Goal: Transaction & Acquisition: Book appointment/travel/reservation

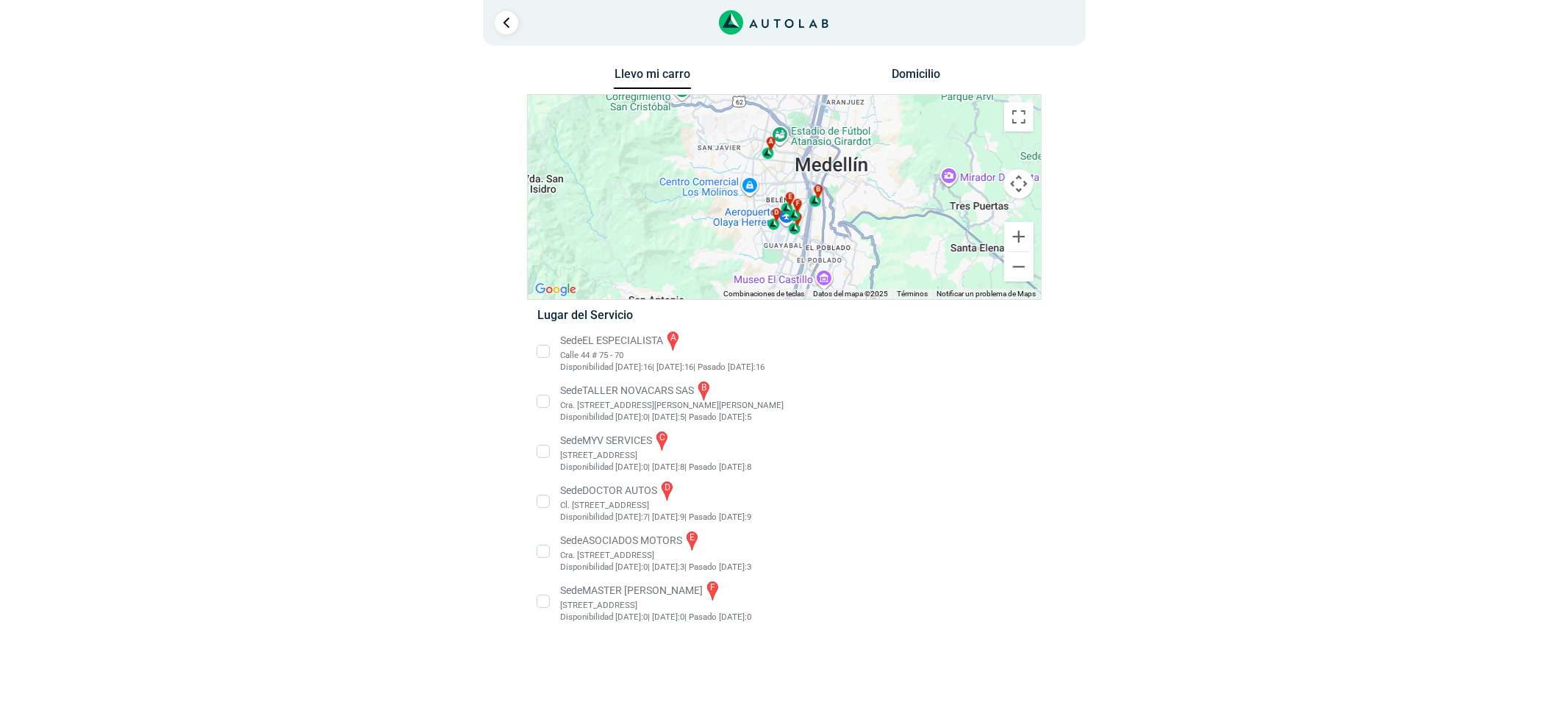
click at [692, 592] on li "Sede MASTER MOTRIZ f Cl 20 #52 35, Guayabal, Medellín, Guayabal, Medellín, Anti…" at bounding box center [784, 602] width 516 height 44
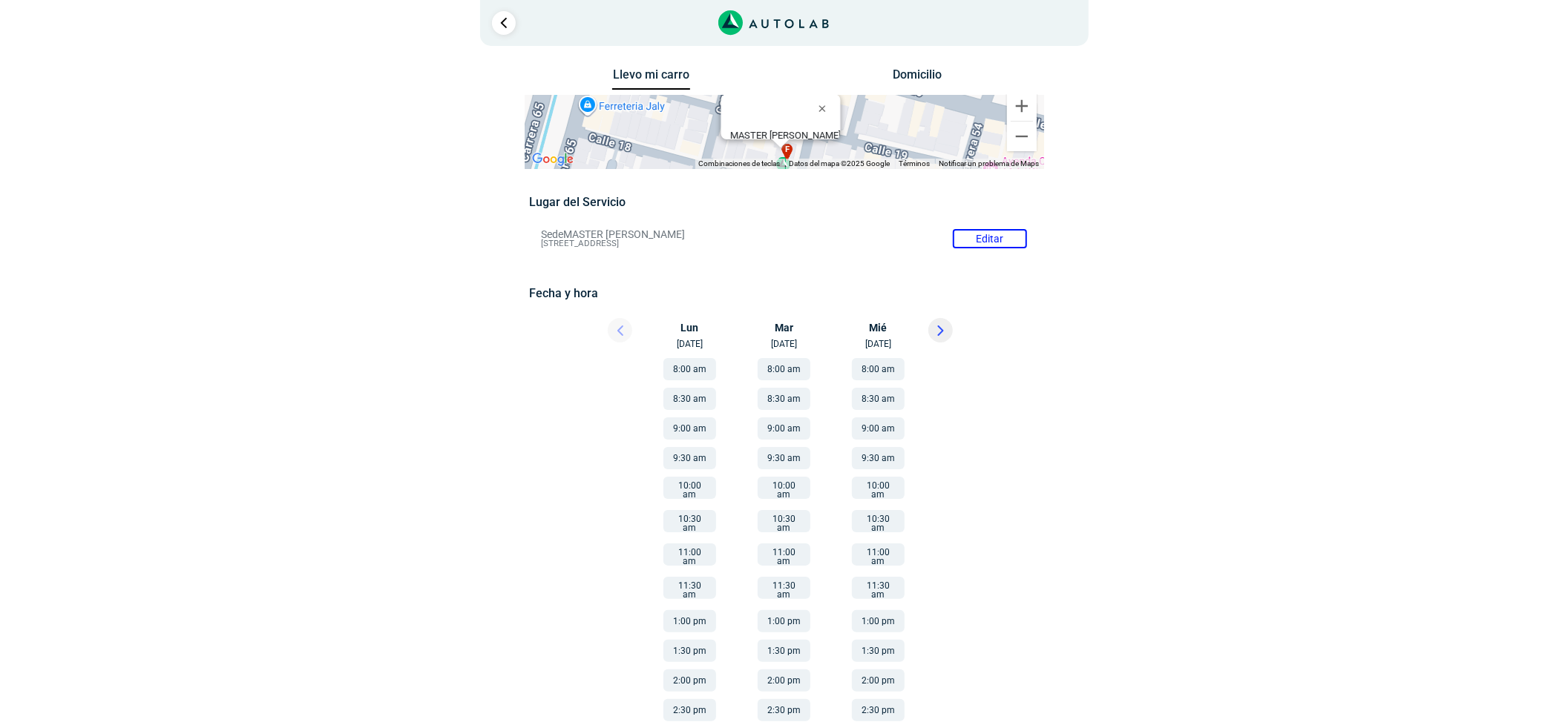
scroll to position [33, 0]
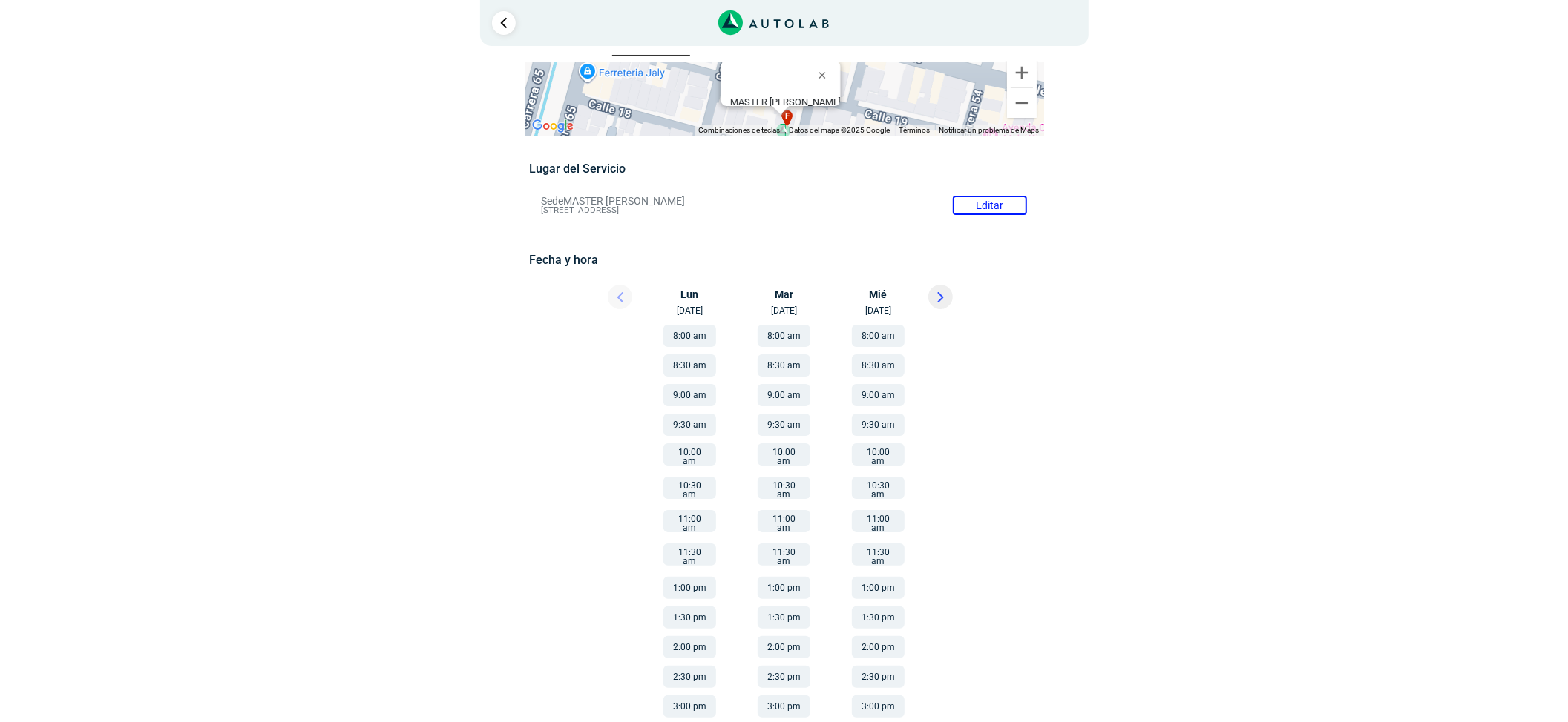
drag, startPoint x: 696, startPoint y: 577, endPoint x: 719, endPoint y: 564, distance: 26.4
click at [696, 577] on button "1:00 pm" at bounding box center [689, 588] width 53 height 22
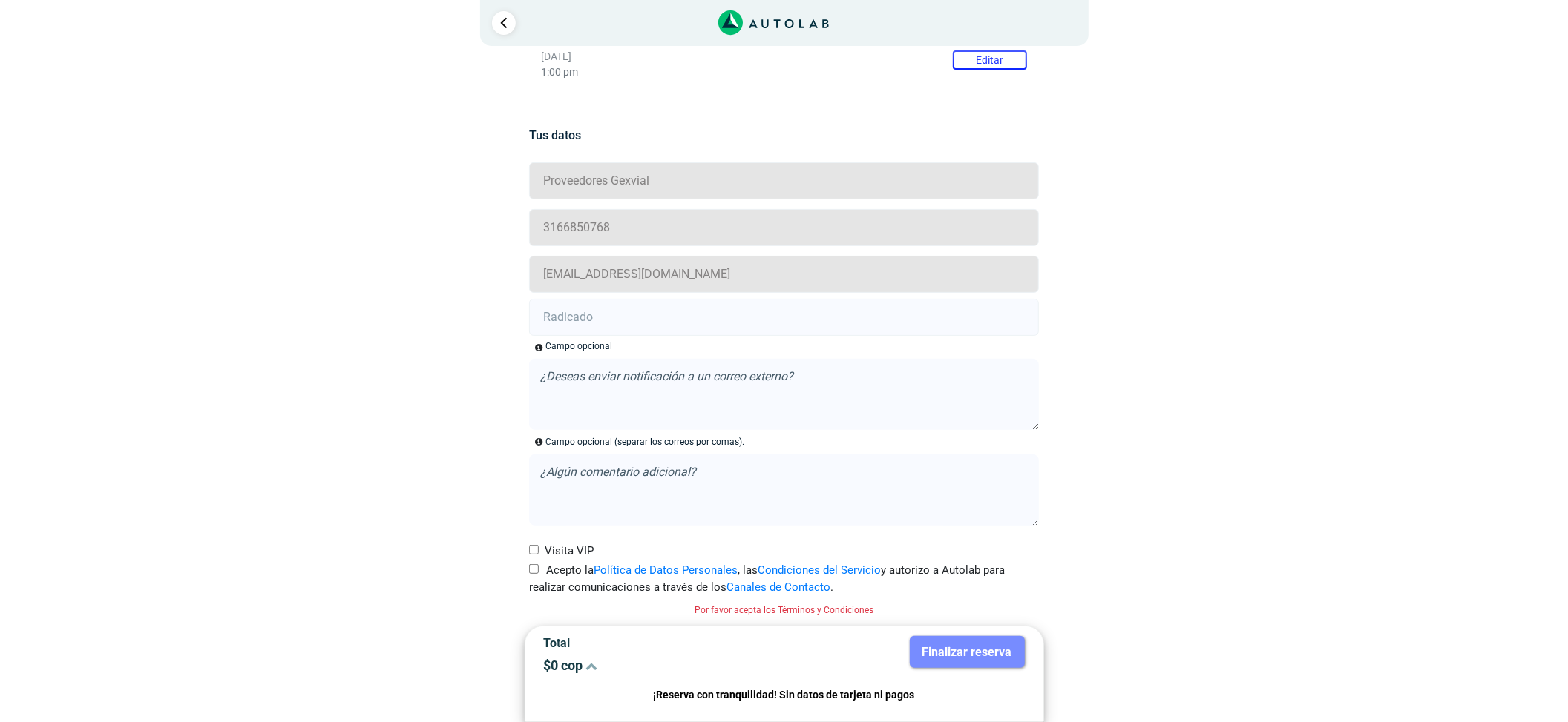
click at [537, 577] on label "Acepto la Política de Datos Personales , las Condiciones del Servicio y autoriz…" at bounding box center [783, 578] width 509 height 33
click at [537, 574] on input "Acepto la Política de Datos Personales , las Condiciones del Servicio y autoriz…" at bounding box center [533, 569] width 9 height 9
checkbox input "true"
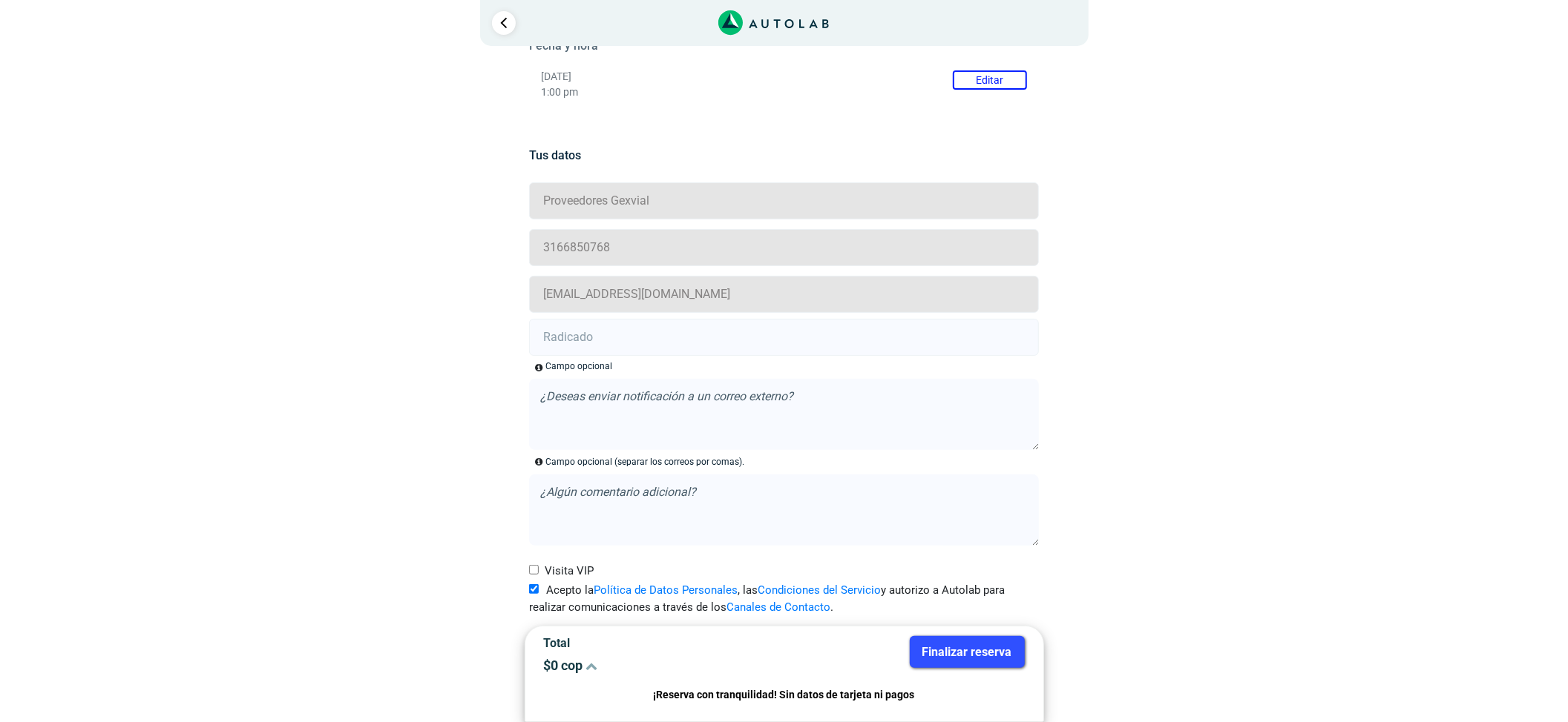
click at [613, 344] on input "text" at bounding box center [783, 337] width 509 height 37
paste input "21015124"
type input "21015124"
click at [977, 636] on button "Finalizar reserva" at bounding box center [966, 652] width 115 height 32
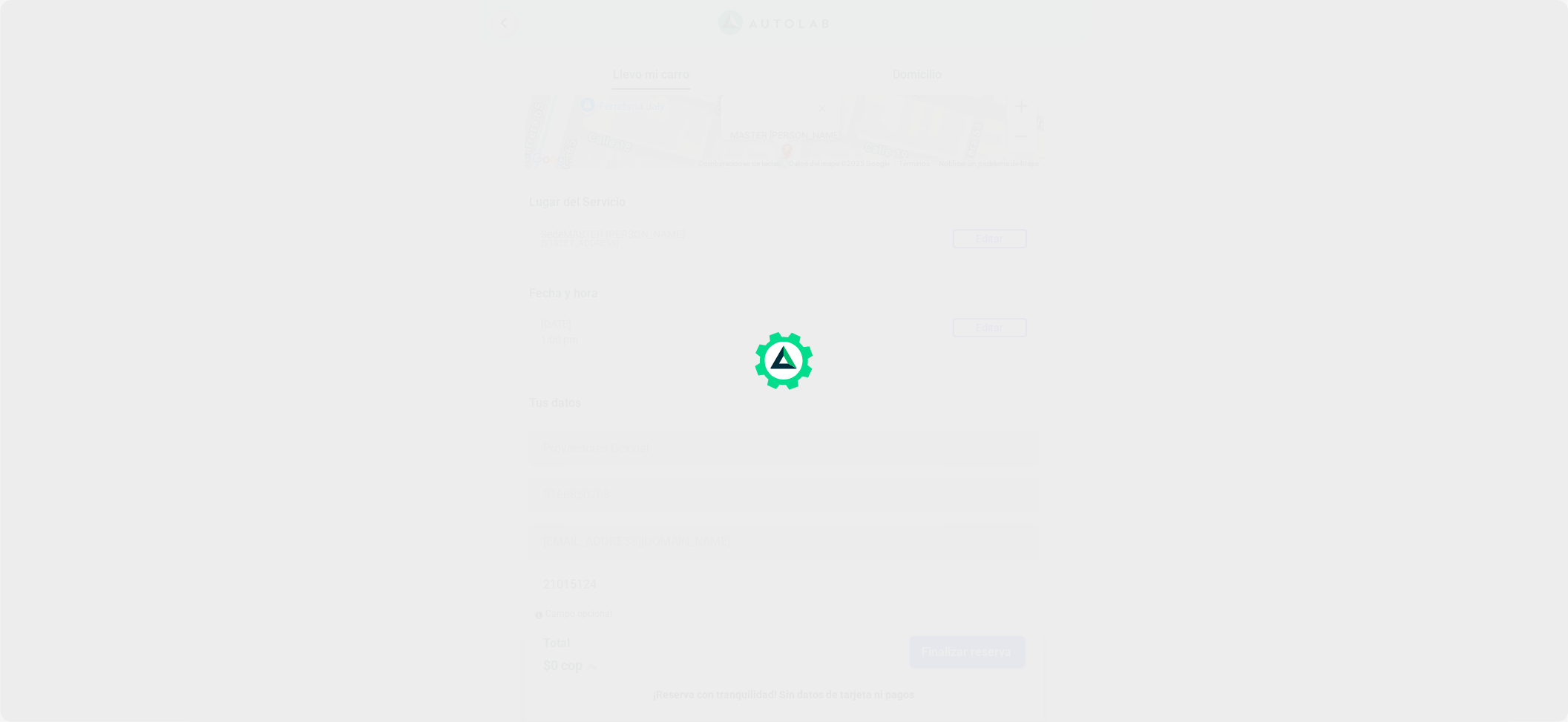
scroll to position [99, 0]
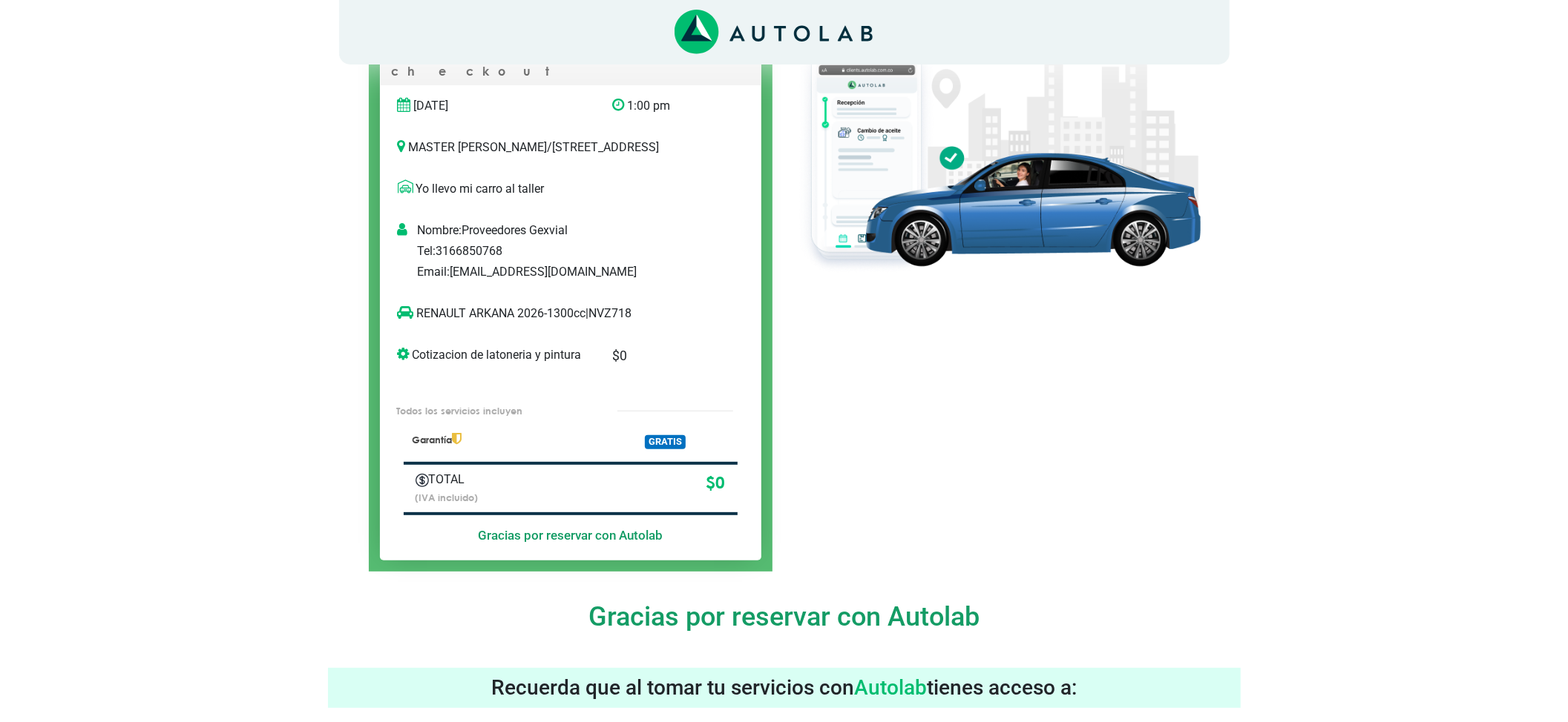
scroll to position [99, 0]
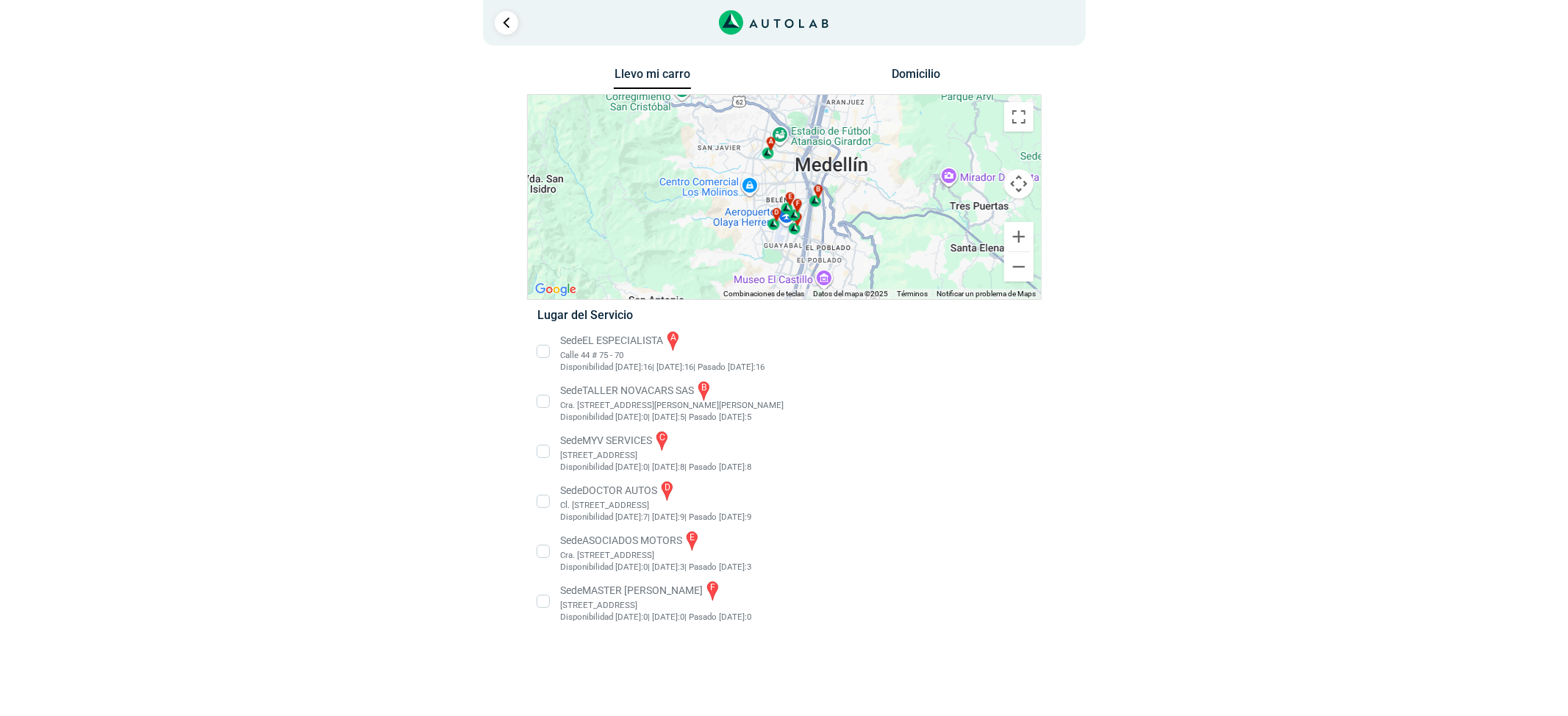
click at [674, 616] on li "Sede MASTER MOTRIZ f Cl 20 #52 35, Guayabal, Medellín, Guayabal, Medellín, Anti…" at bounding box center [784, 602] width 516 height 44
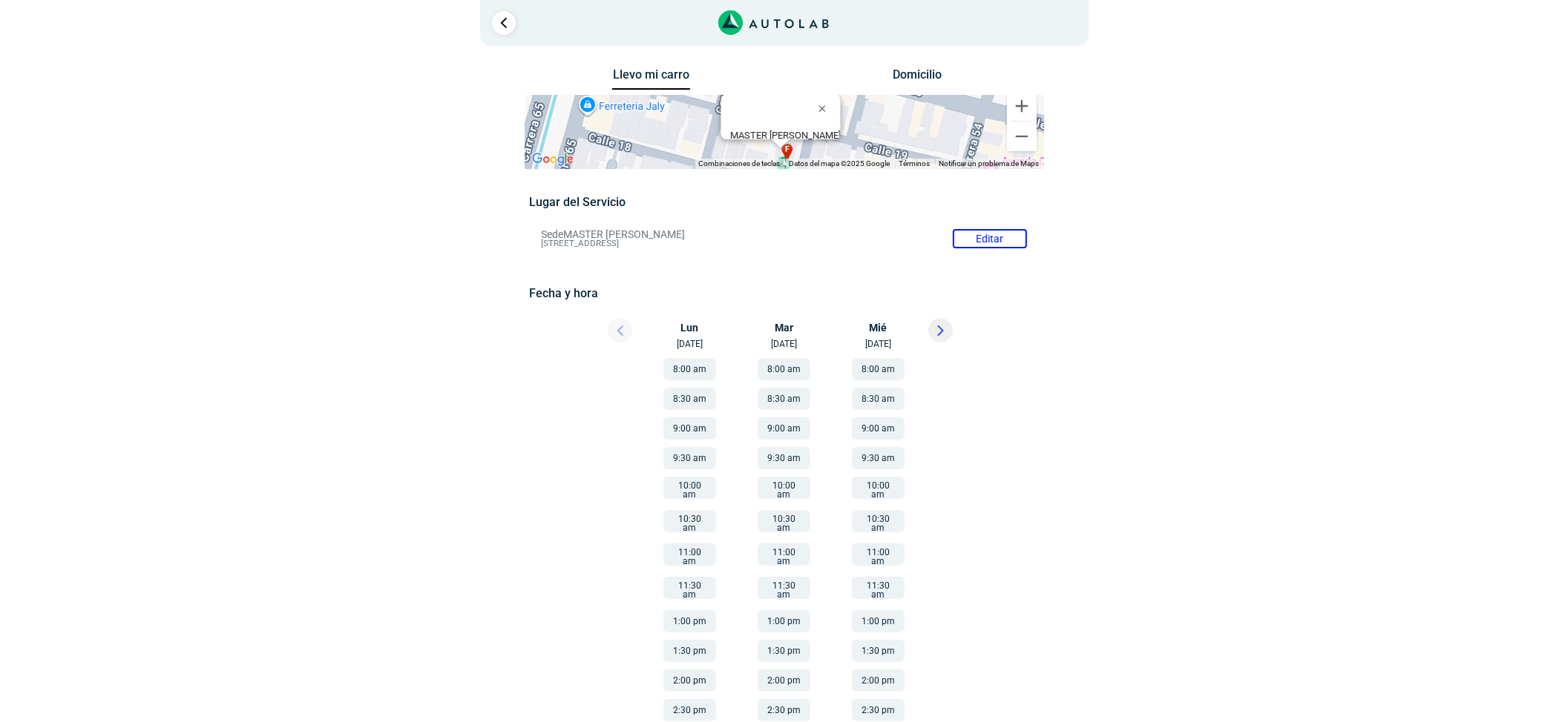
scroll to position [33, 0]
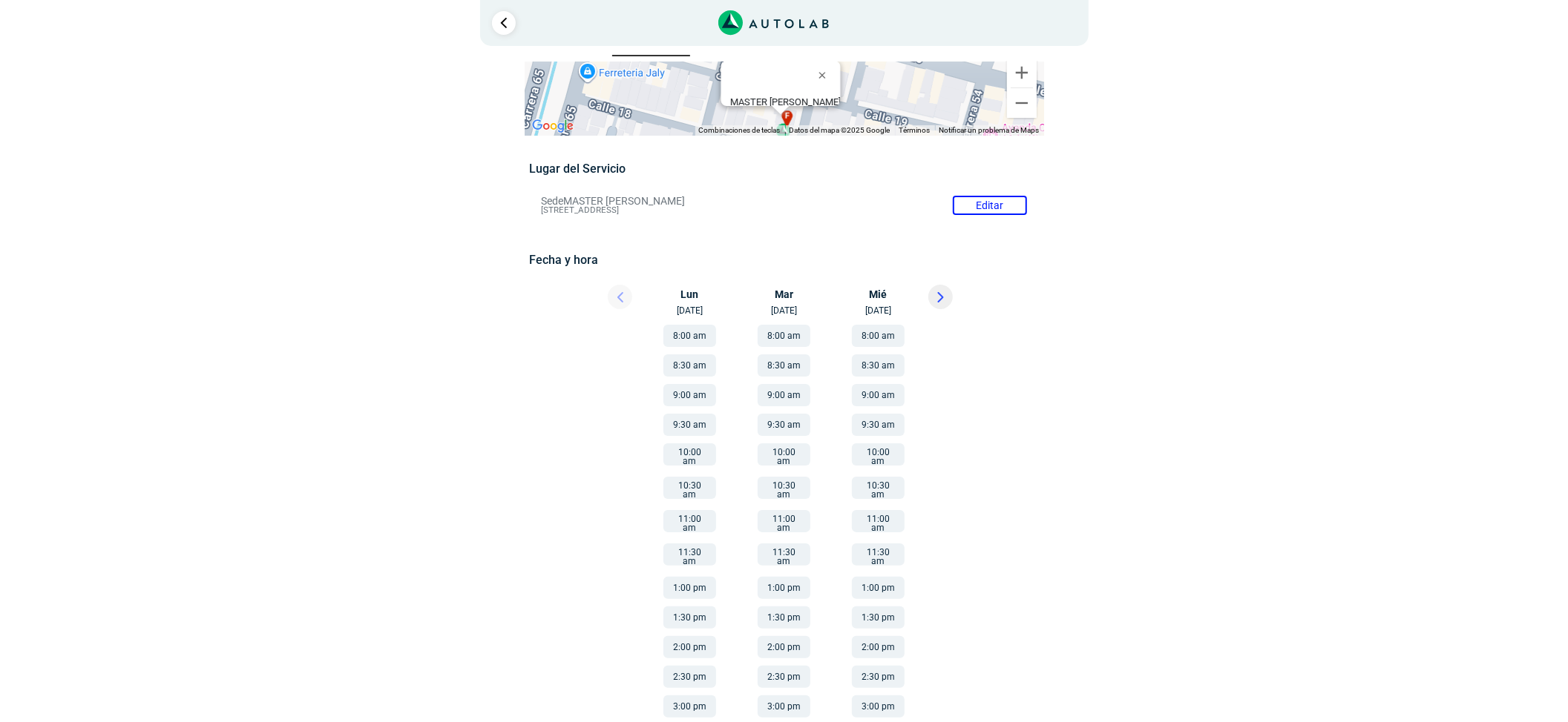
click at [689, 430] on button "9:30 am" at bounding box center [689, 425] width 53 height 22
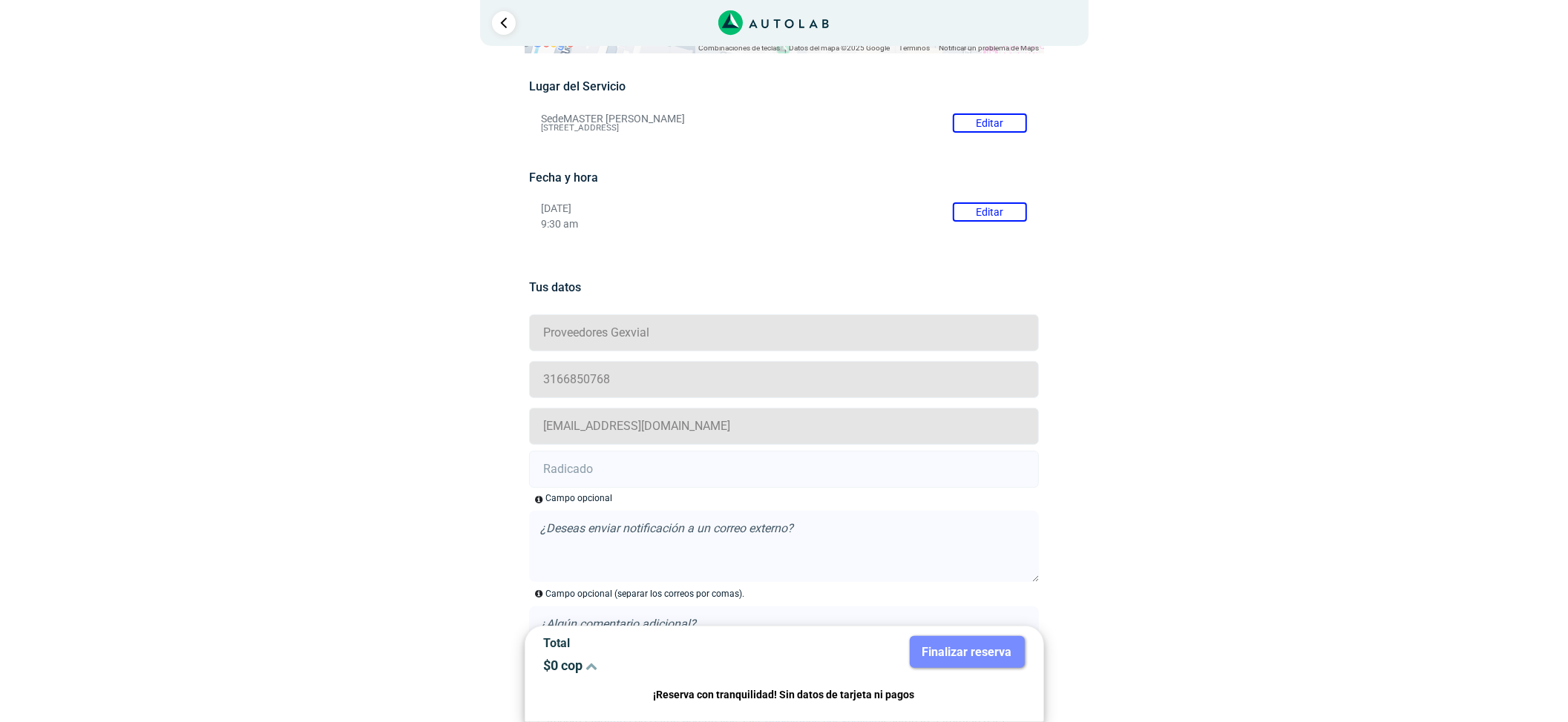
scroll to position [269, 0]
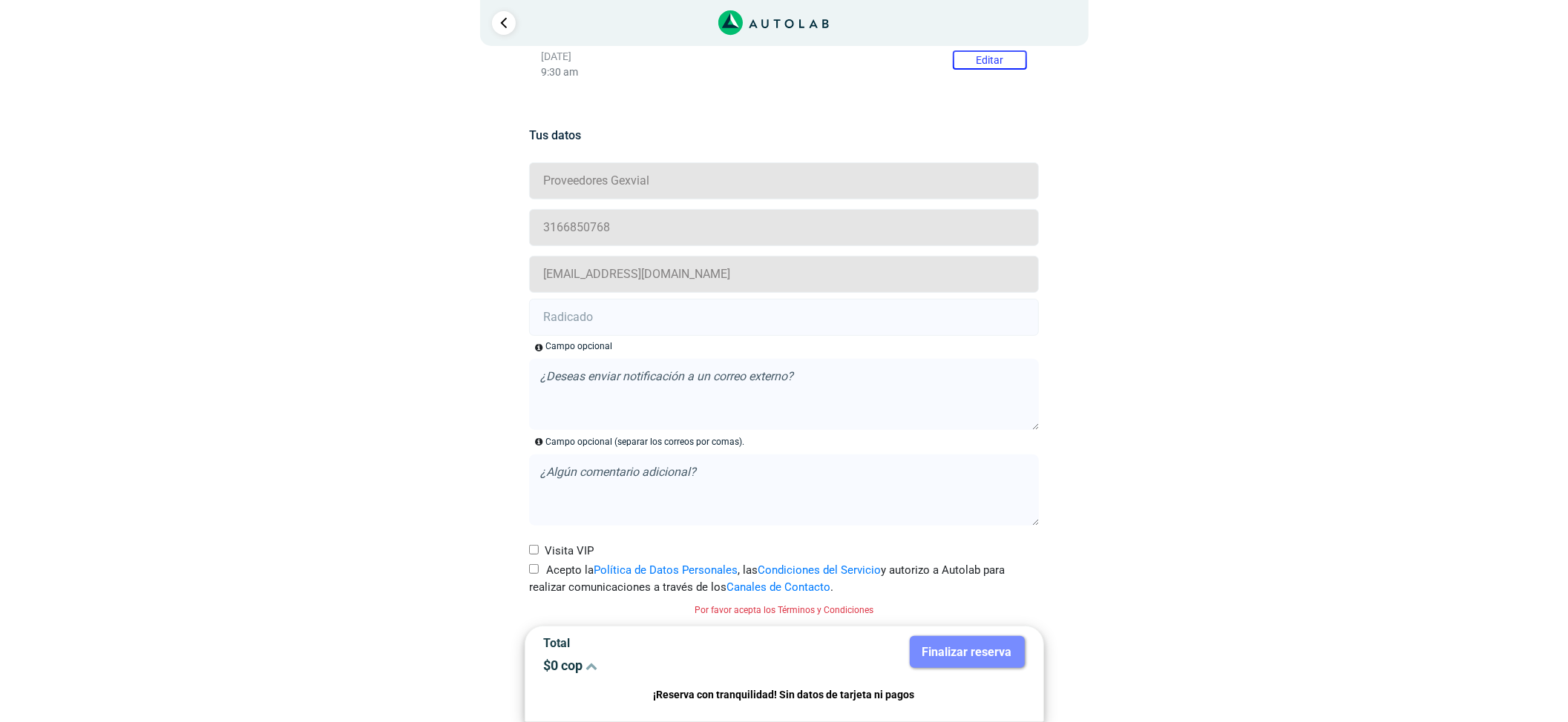
click at [540, 571] on label "Acepto la Política de Datos Personales , las Condiciones del Servicio y autoriz…" at bounding box center [783, 578] width 509 height 33
click at [539, 571] on input "Acepto la Política de Datos Personales , las Condiciones del Servicio y autoriz…" at bounding box center [533, 569] width 9 height 9
checkbox input "true"
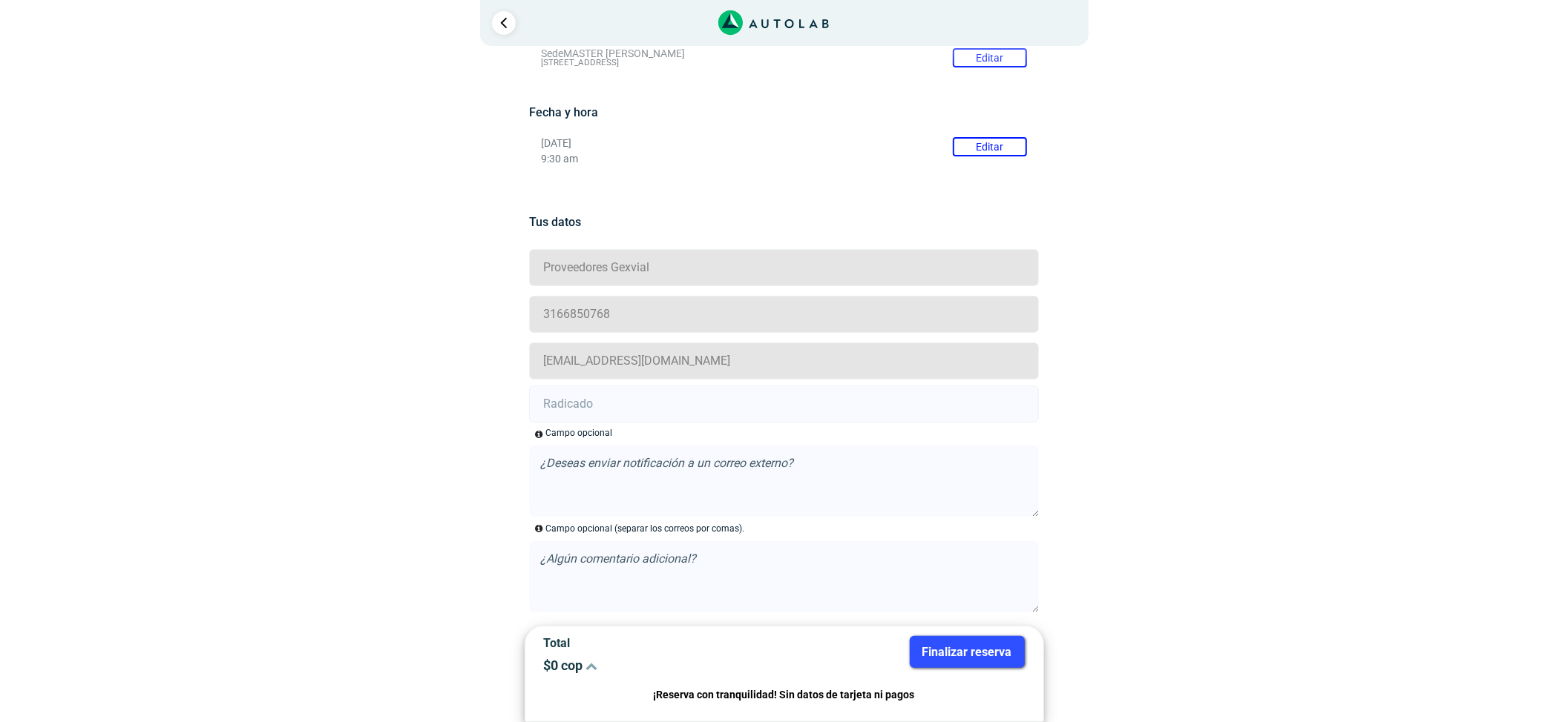
scroll to position [150, 0]
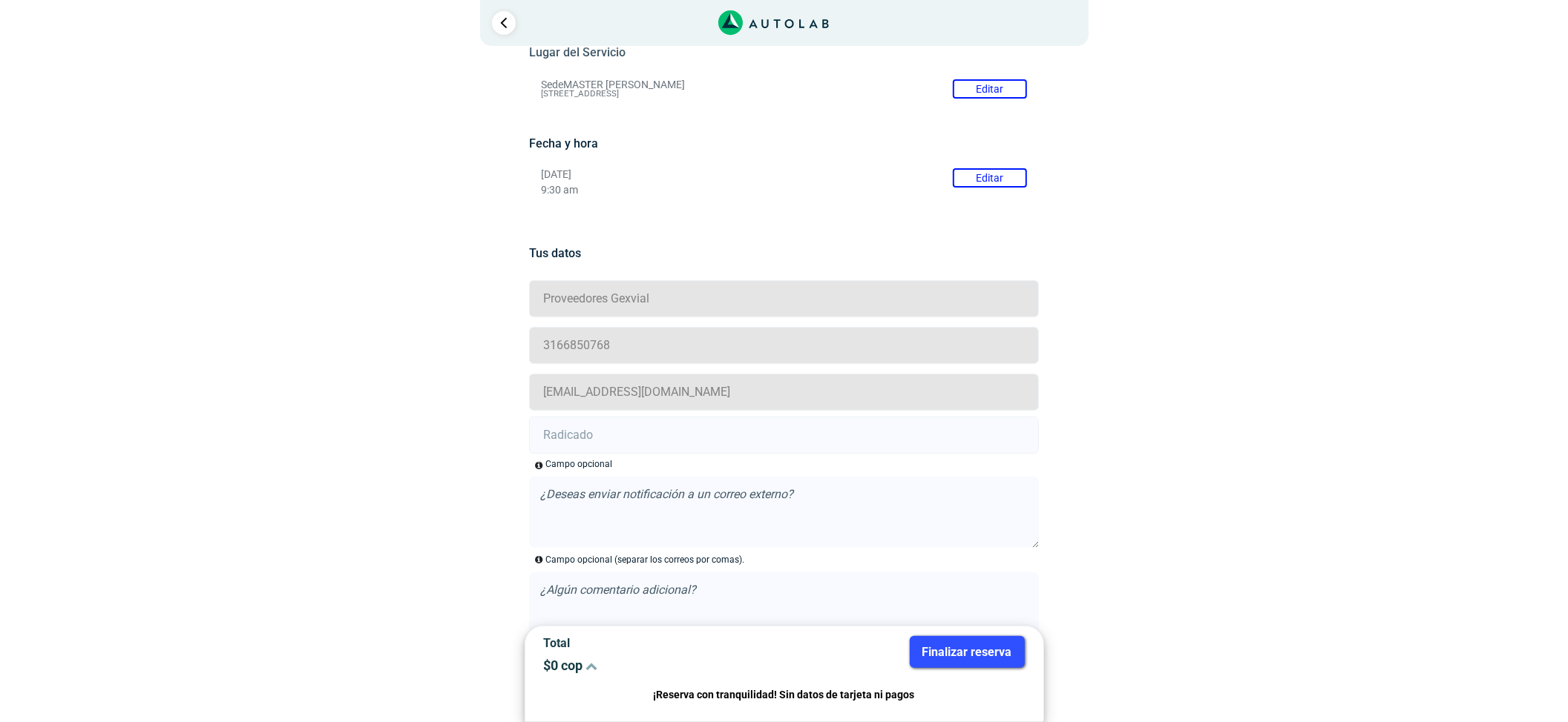
click at [876, 232] on div "Tus datos Proveedores Gexvial 3166850768 proveedoresgexvial@grupomok.com Campo …" at bounding box center [783, 466] width 509 height 500
click at [963, 182] on button "Editar" at bounding box center [989, 178] width 75 height 19
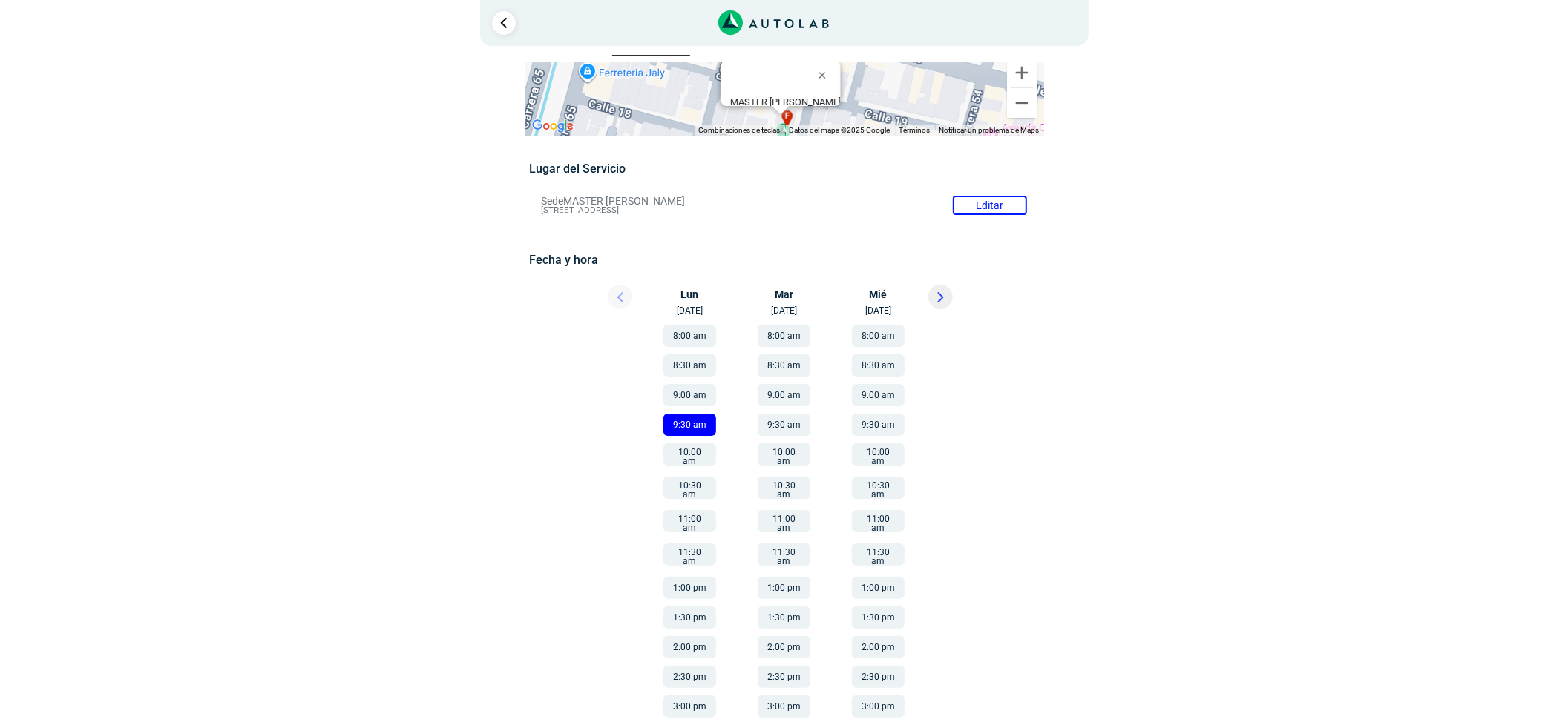
click at [695, 389] on button "9:00 am" at bounding box center [689, 395] width 53 height 22
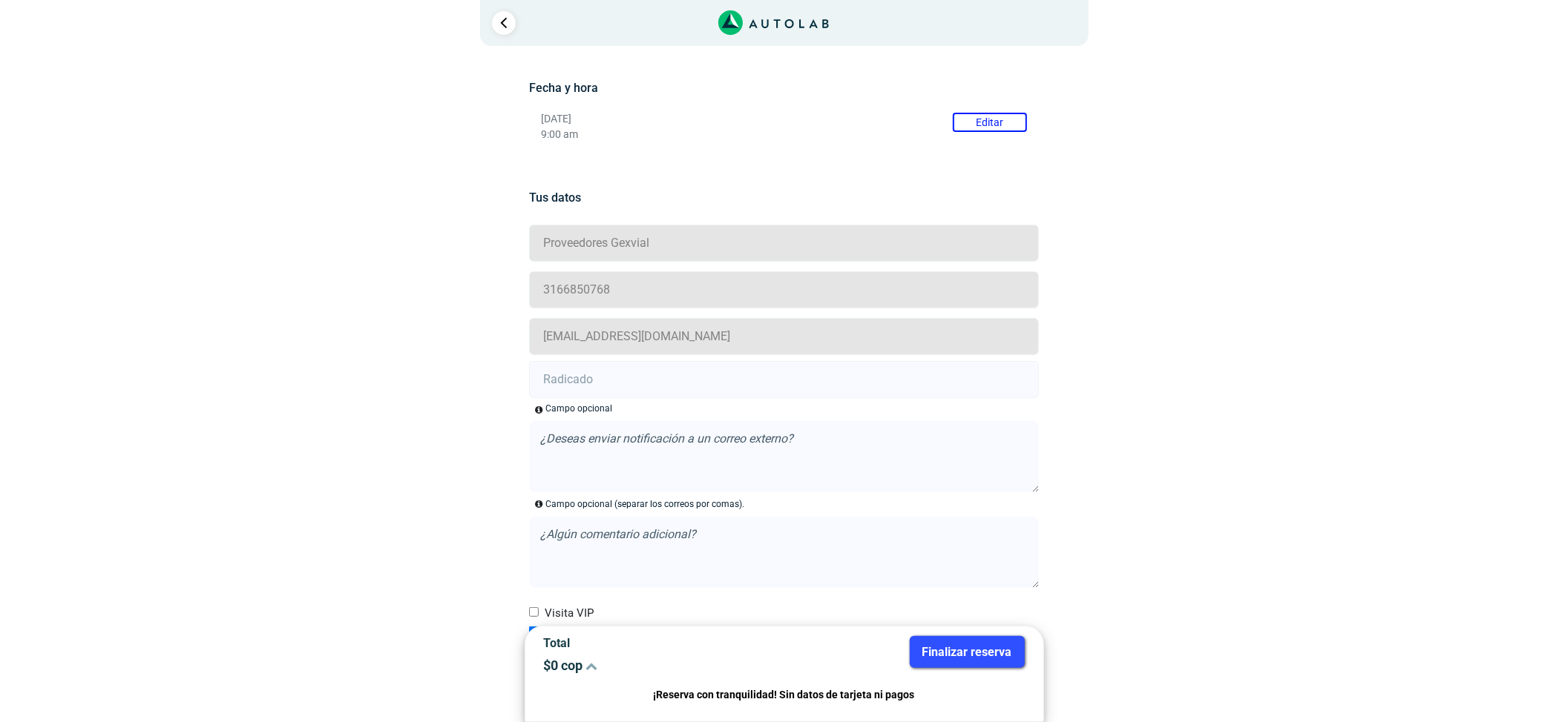
scroll to position [250, 0]
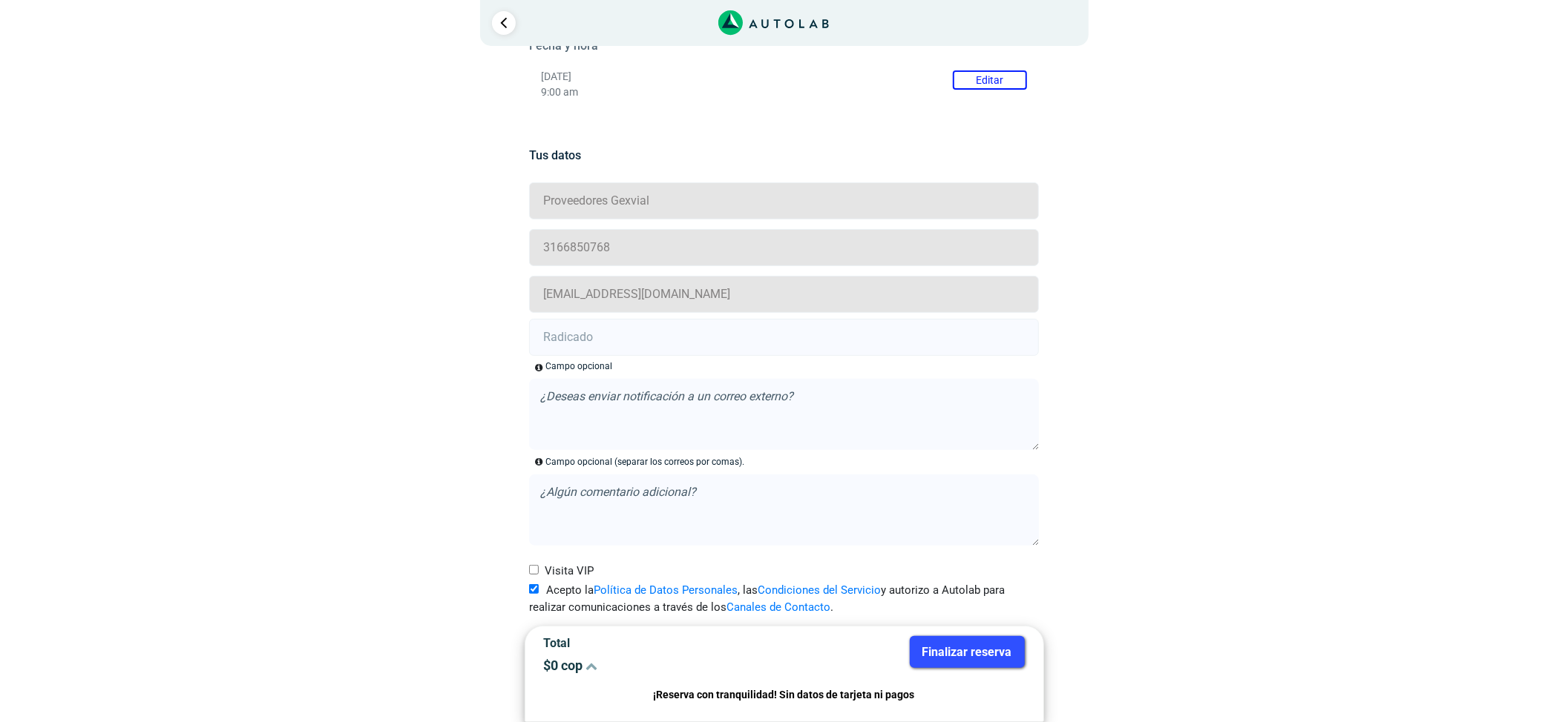
click at [730, 349] on input "text" at bounding box center [783, 337] width 509 height 37
paste input "21017105"
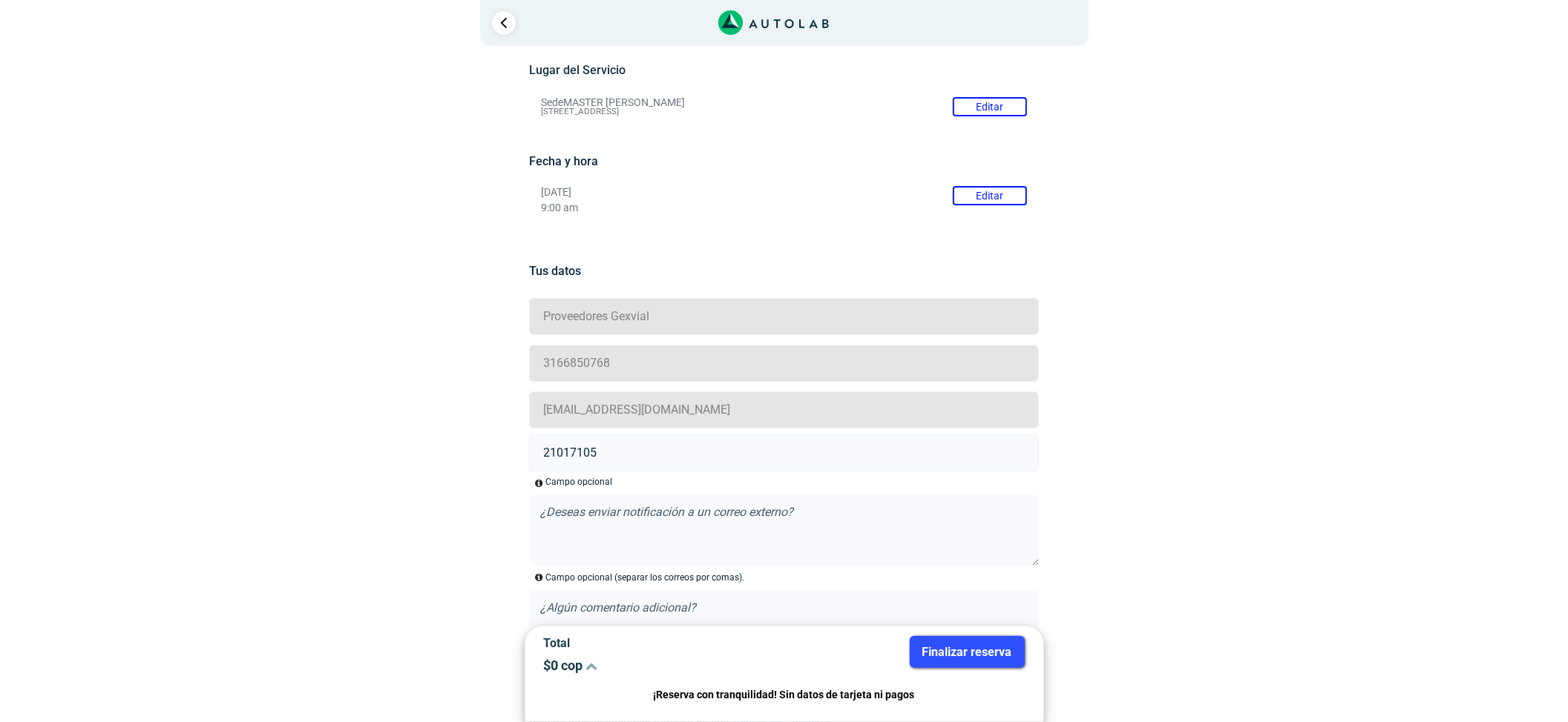
scroll to position [0, 0]
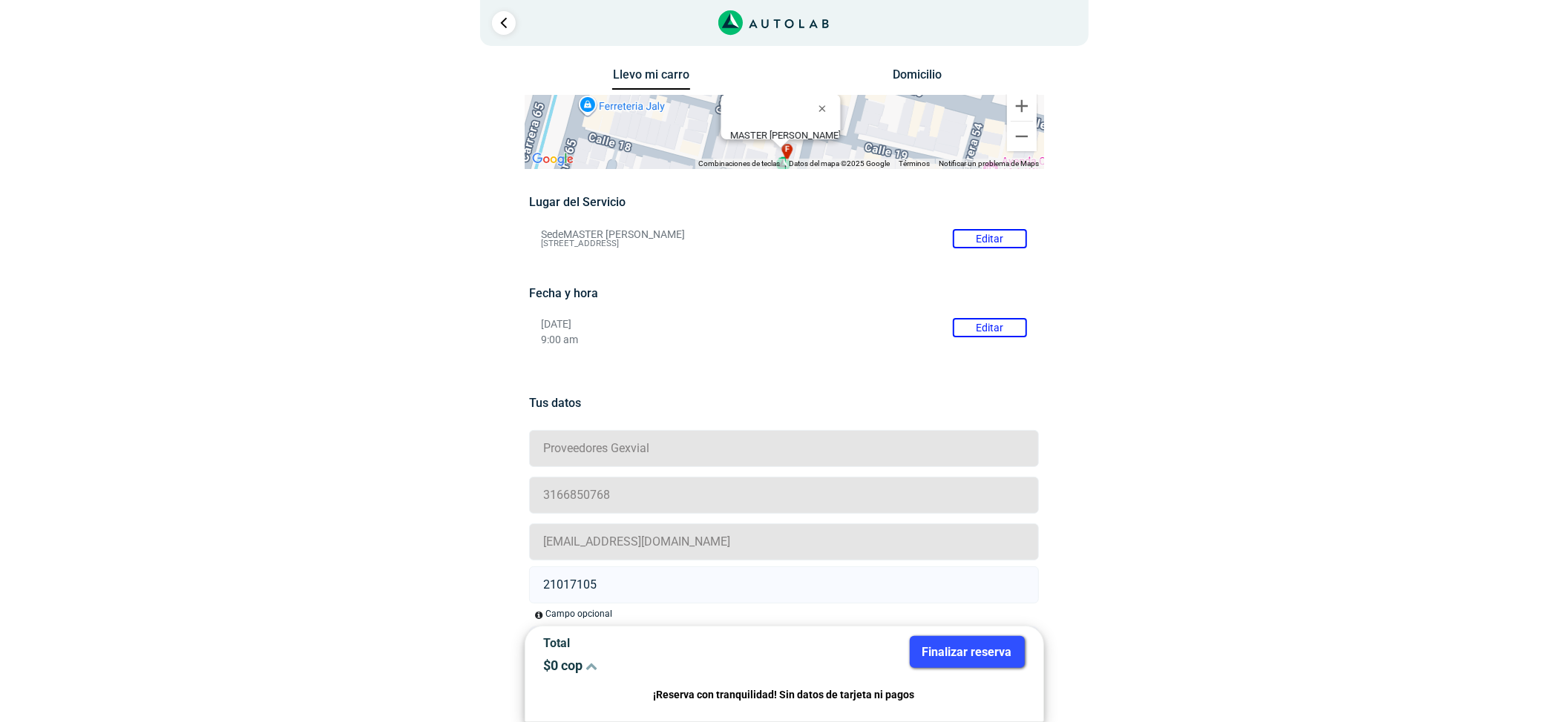
type input "21017105"
drag, startPoint x: 936, startPoint y: 649, endPoint x: 780, endPoint y: 524, distance: 199.9
click at [936, 650] on button "Finalizar reserva" at bounding box center [966, 652] width 115 height 32
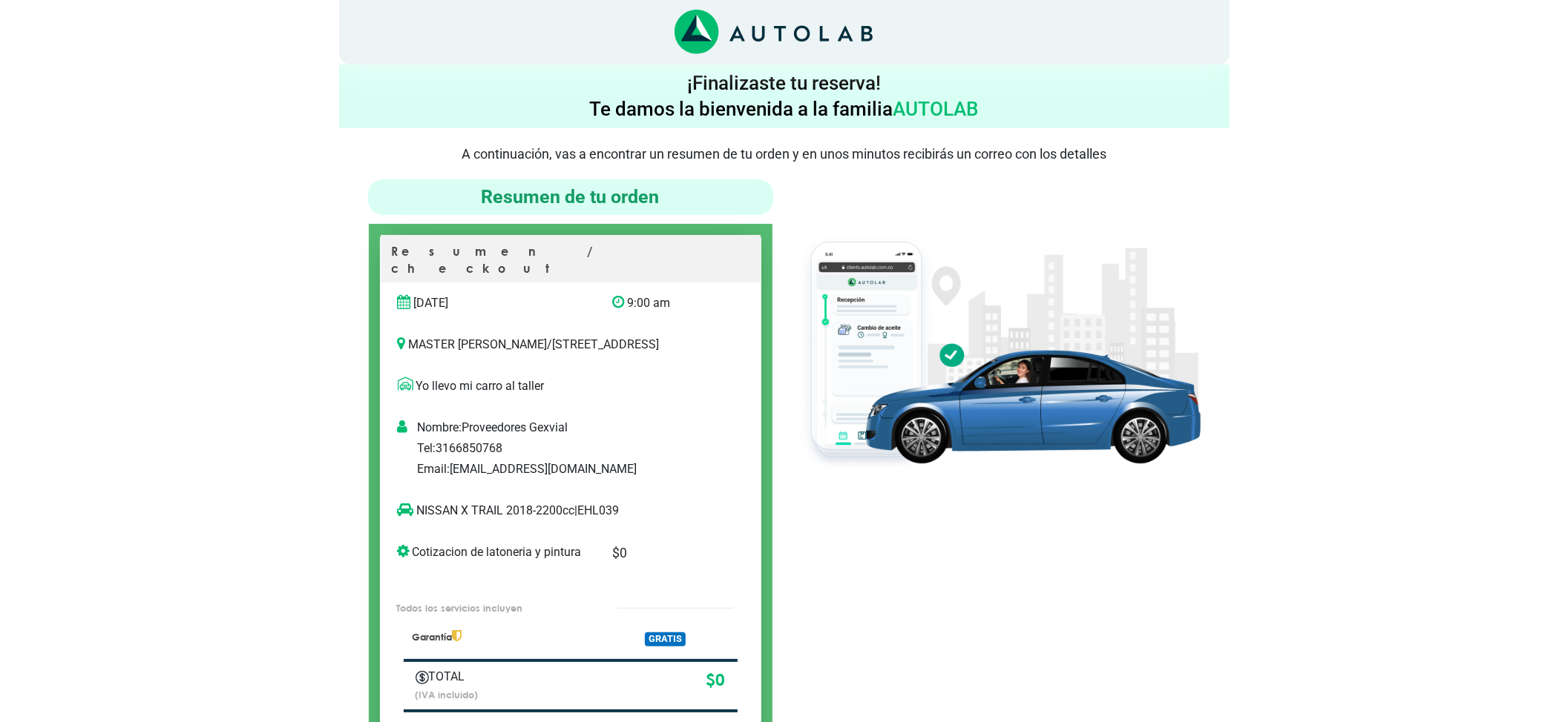
click at [1125, 348] on img at bounding box center [998, 352] width 405 height 241
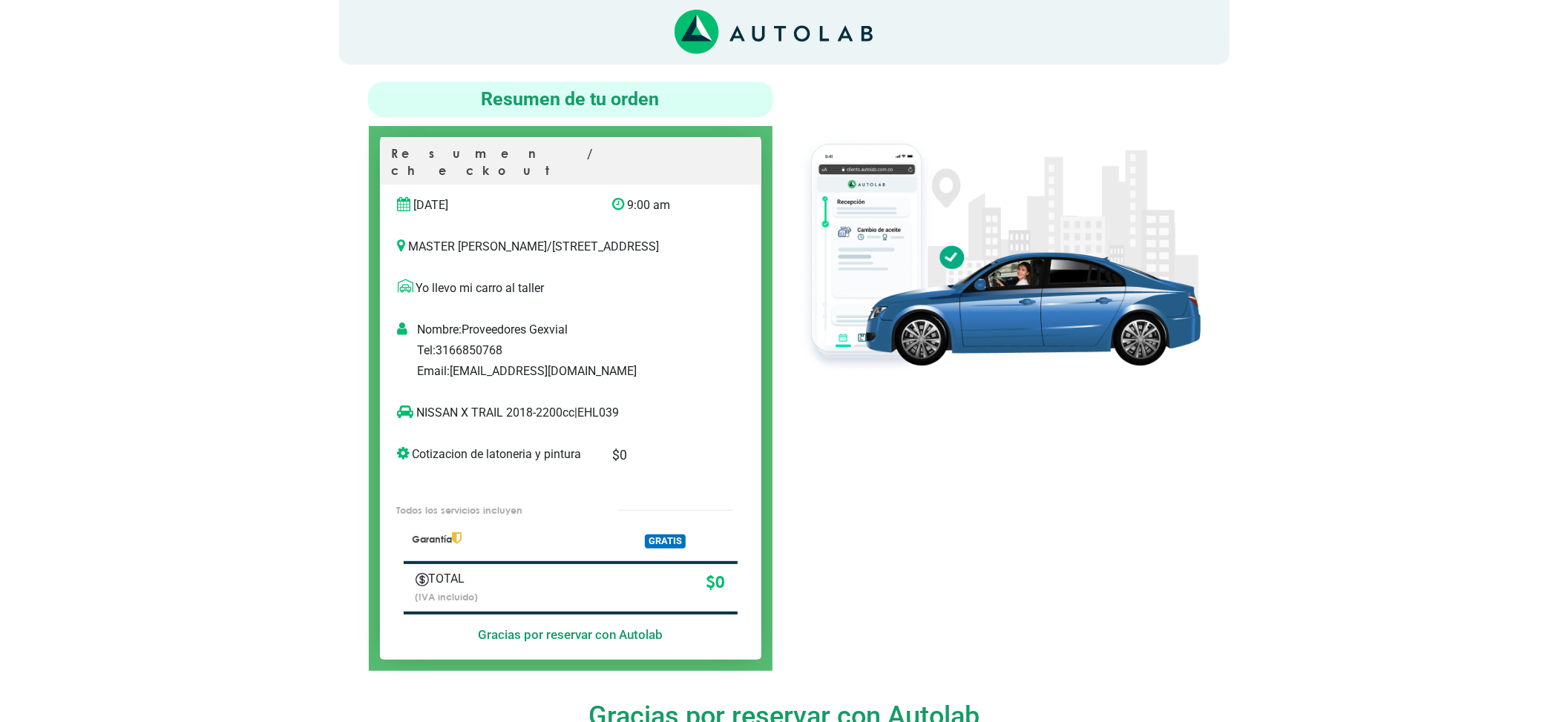
scroll to position [99, 0]
copy p "NISSAN X TRAIL"
drag, startPoint x: 494, startPoint y: 411, endPoint x: 411, endPoint y: 413, distance: 83.0
click at [411, 413] on p "NISSAN X TRAIL 2018-2200cc | EHL039" at bounding box center [556, 412] width 315 height 17
